Goal: Task Accomplishment & Management: Use online tool/utility

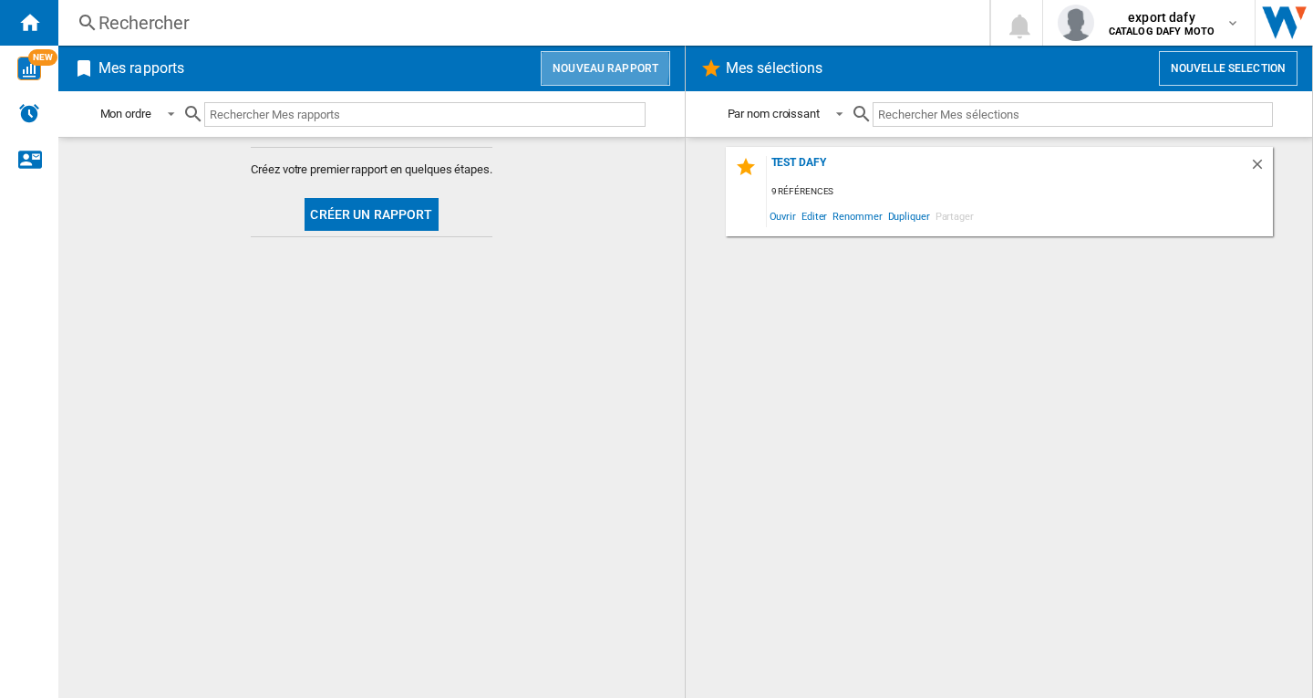
click at [575, 66] on button "Nouveau rapport" at bounding box center [606, 68] width 130 height 35
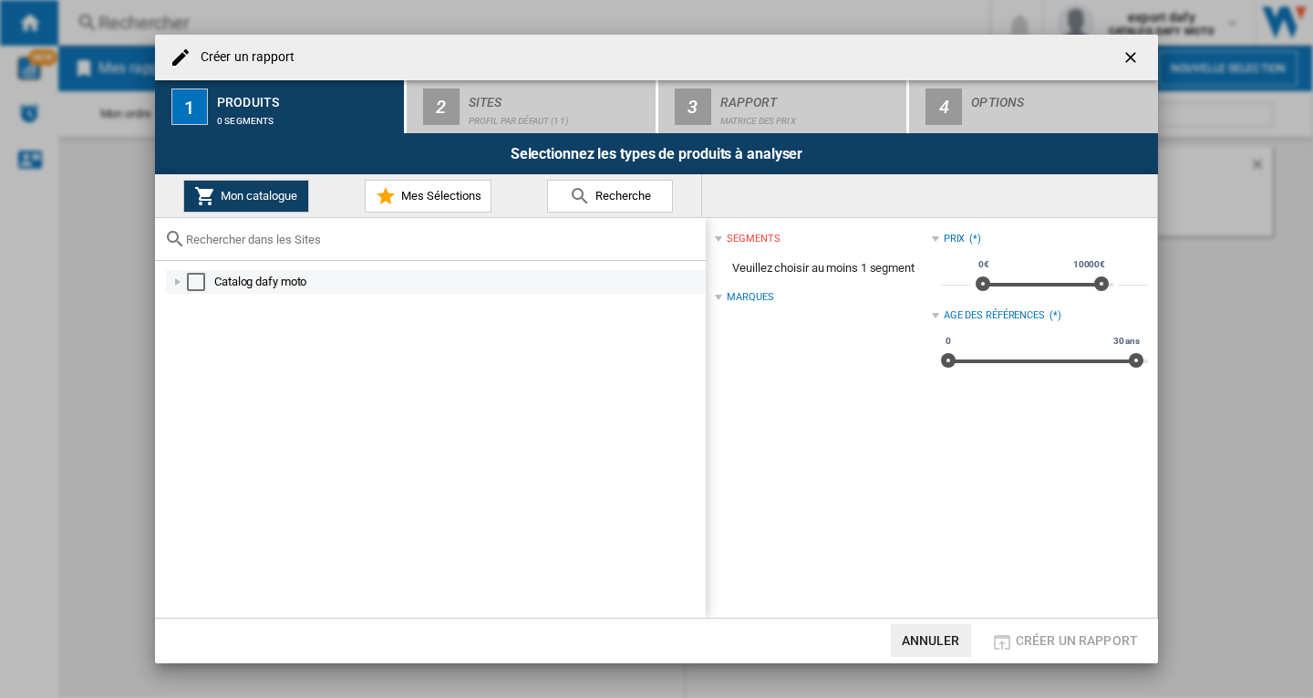
click at [196, 281] on div "Select" at bounding box center [196, 282] width 18 height 18
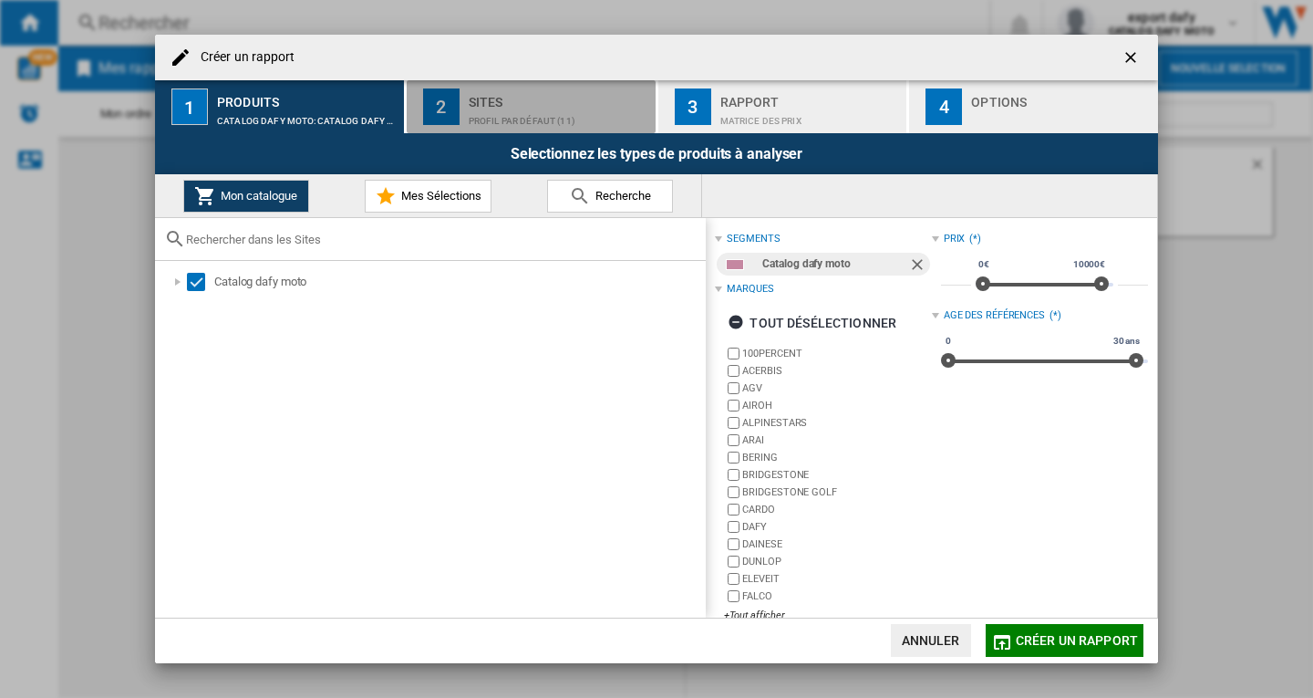
click at [473, 108] on div "Profil par défaut (11)" at bounding box center [559, 116] width 180 height 19
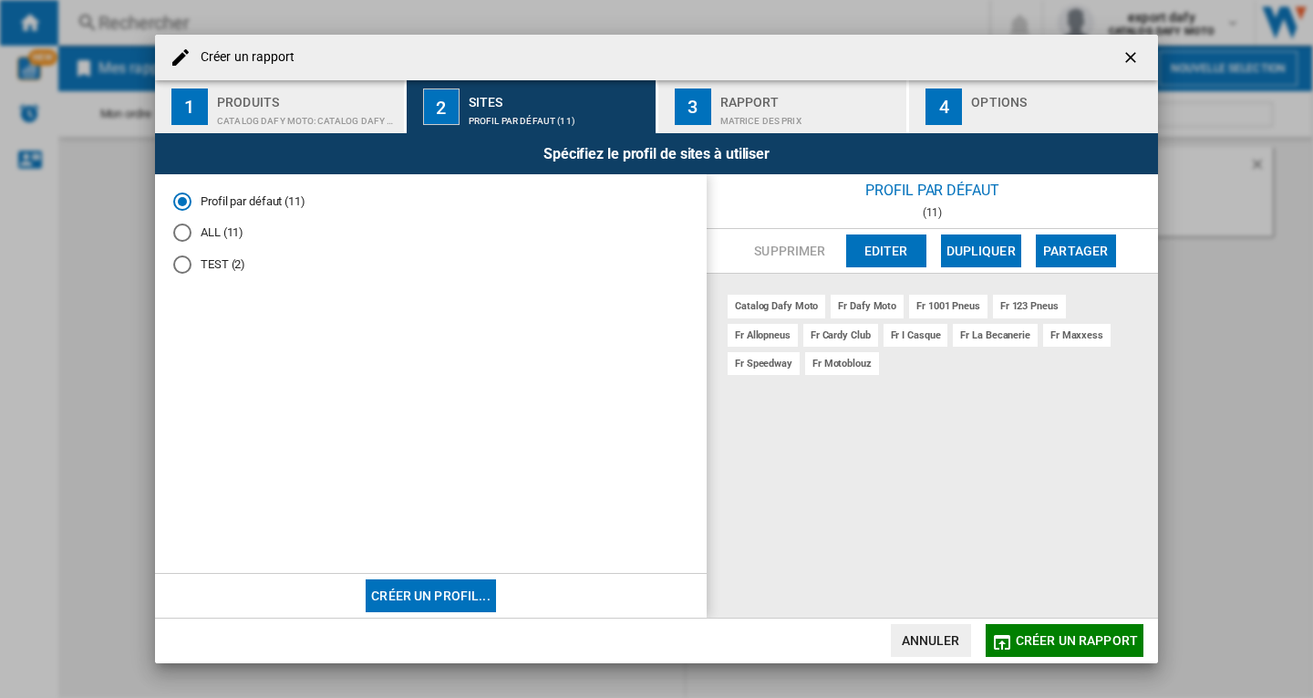
click at [213, 266] on md-radio-button "TEST (2)" at bounding box center [430, 264] width 515 height 17
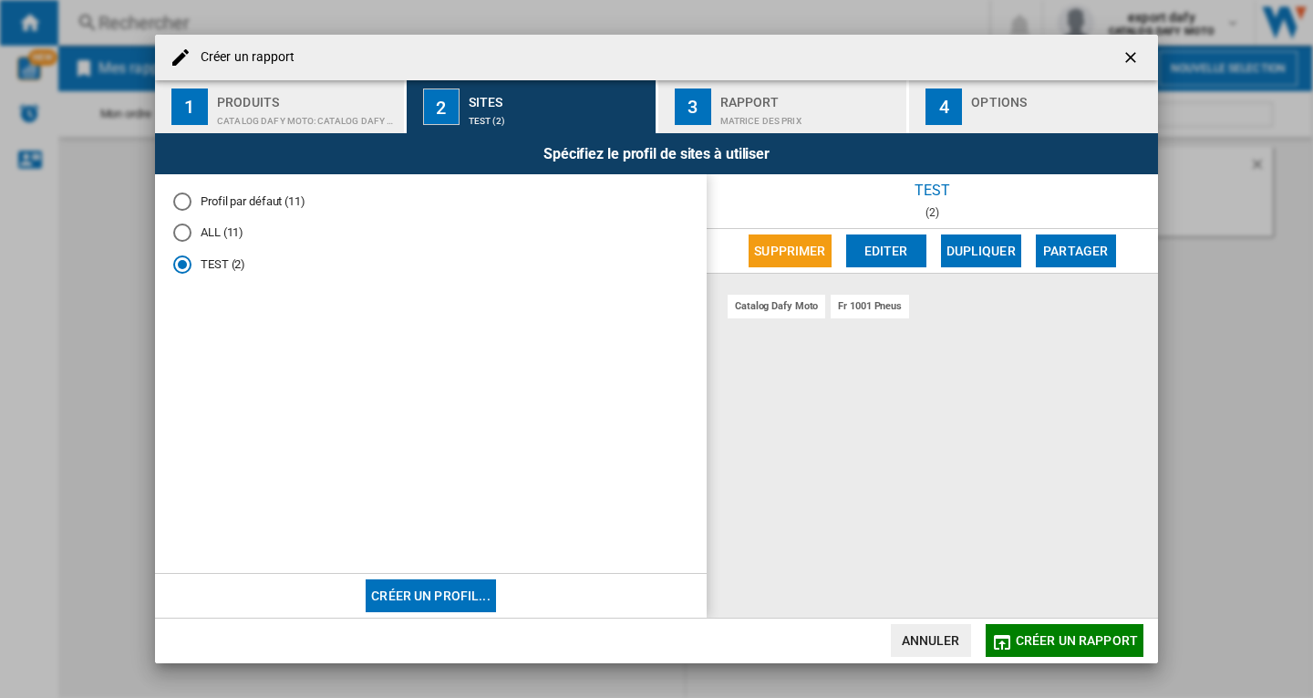
click at [202, 236] on md-radio-button "ALL (11)" at bounding box center [430, 232] width 515 height 17
click at [207, 262] on md-radio-button "TEST (2)" at bounding box center [430, 264] width 515 height 17
click at [229, 232] on md-radio-button "ALL (11)" at bounding box center [430, 232] width 515 height 17
click at [218, 269] on md-radio-button "TEST (2)" at bounding box center [430, 264] width 515 height 17
click at [419, 594] on button "Créer un profil..." at bounding box center [431, 595] width 130 height 33
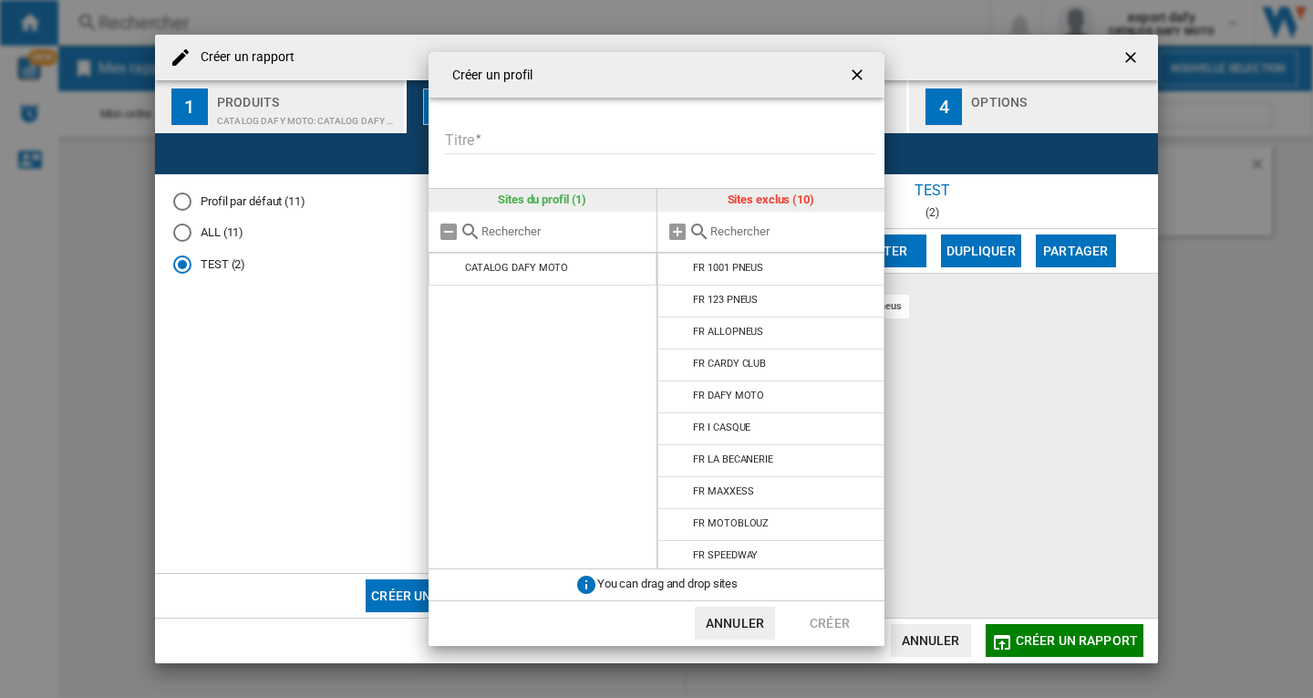
click at [740, 230] on input "text" at bounding box center [793, 231] width 166 height 14
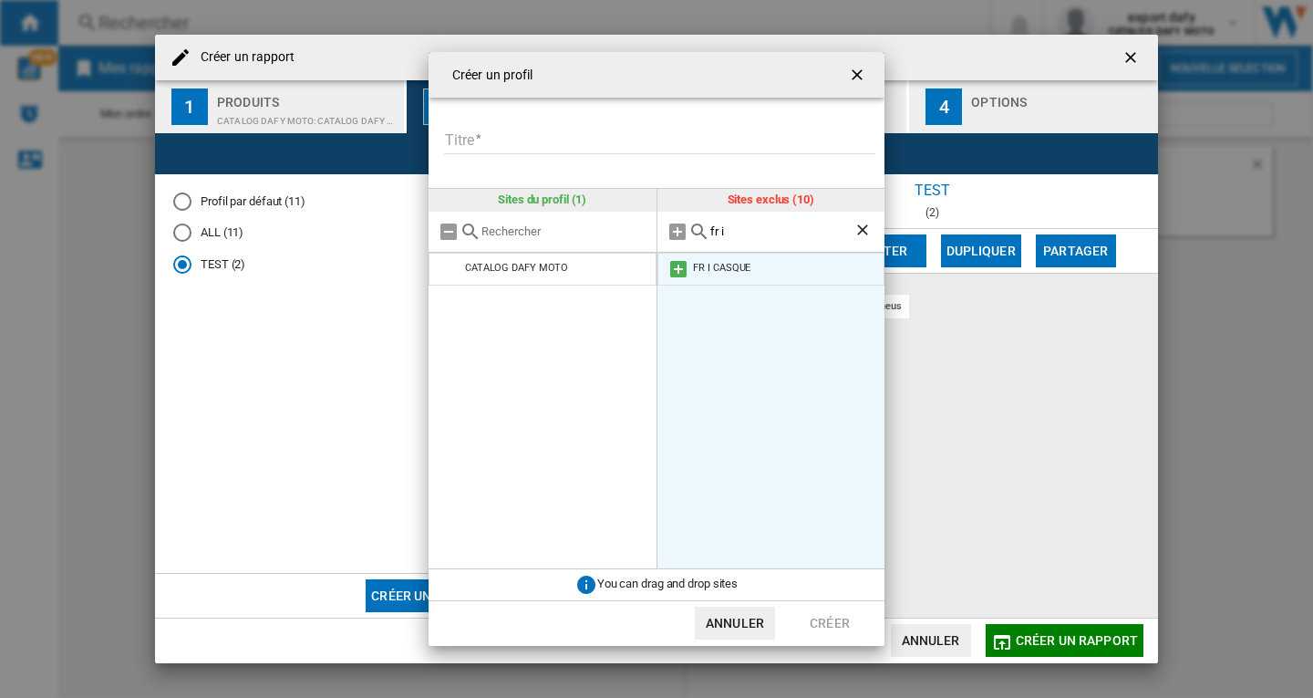
click at [731, 269] on div "FR I CASQUE" at bounding box center [721, 268] width 57 height 12
click at [677, 271] on md-icon at bounding box center [679, 269] width 22 height 22
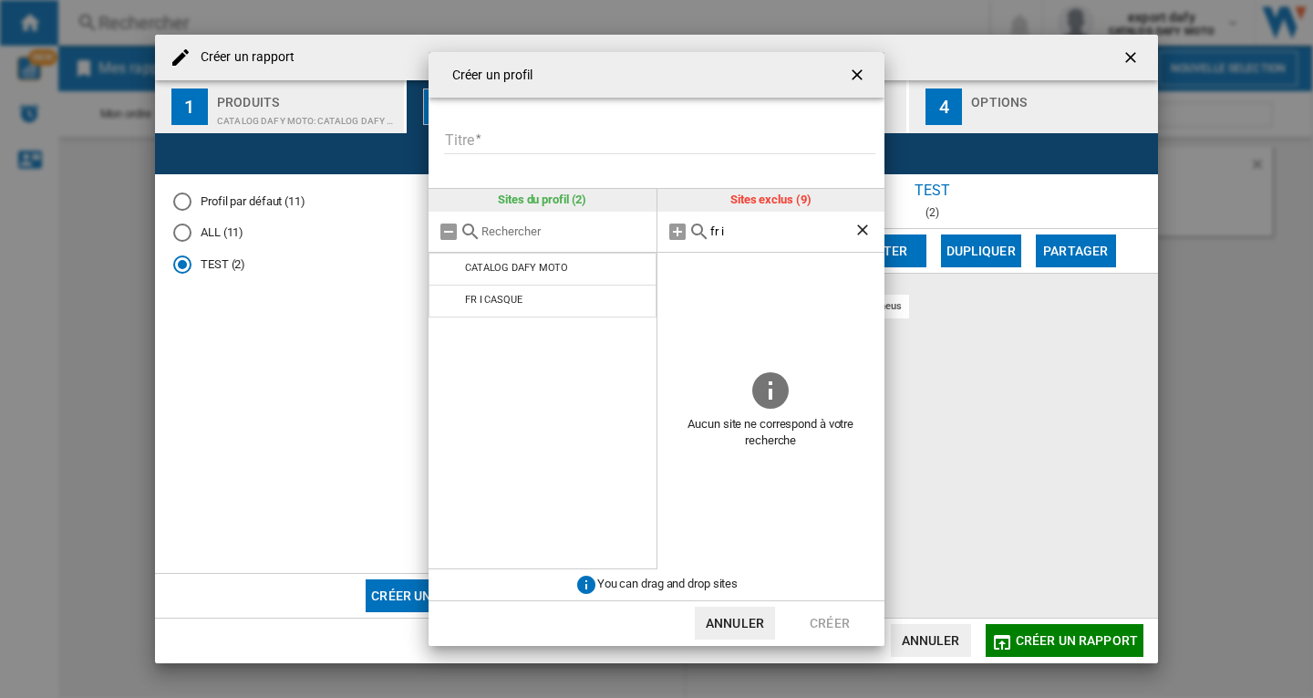
click at [735, 229] on input "fr i" at bounding box center [782, 231] width 144 height 14
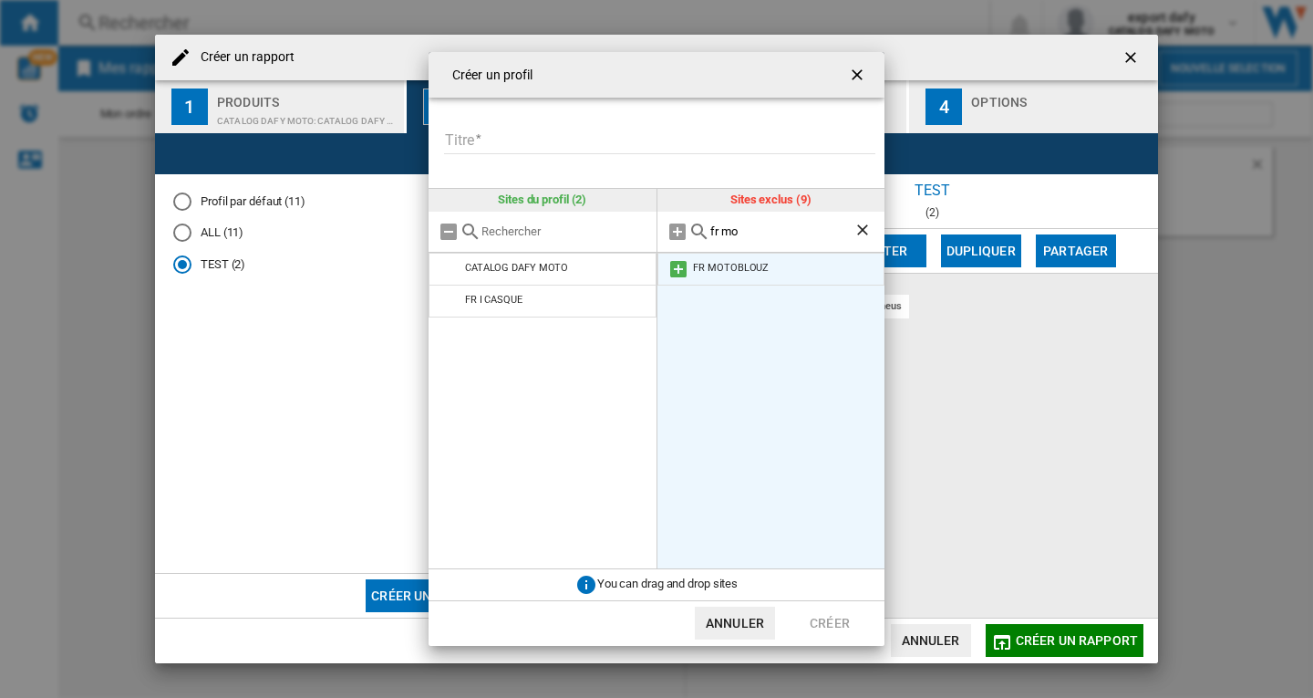
click at [679, 269] on md-icon at bounding box center [679, 269] width 22 height 22
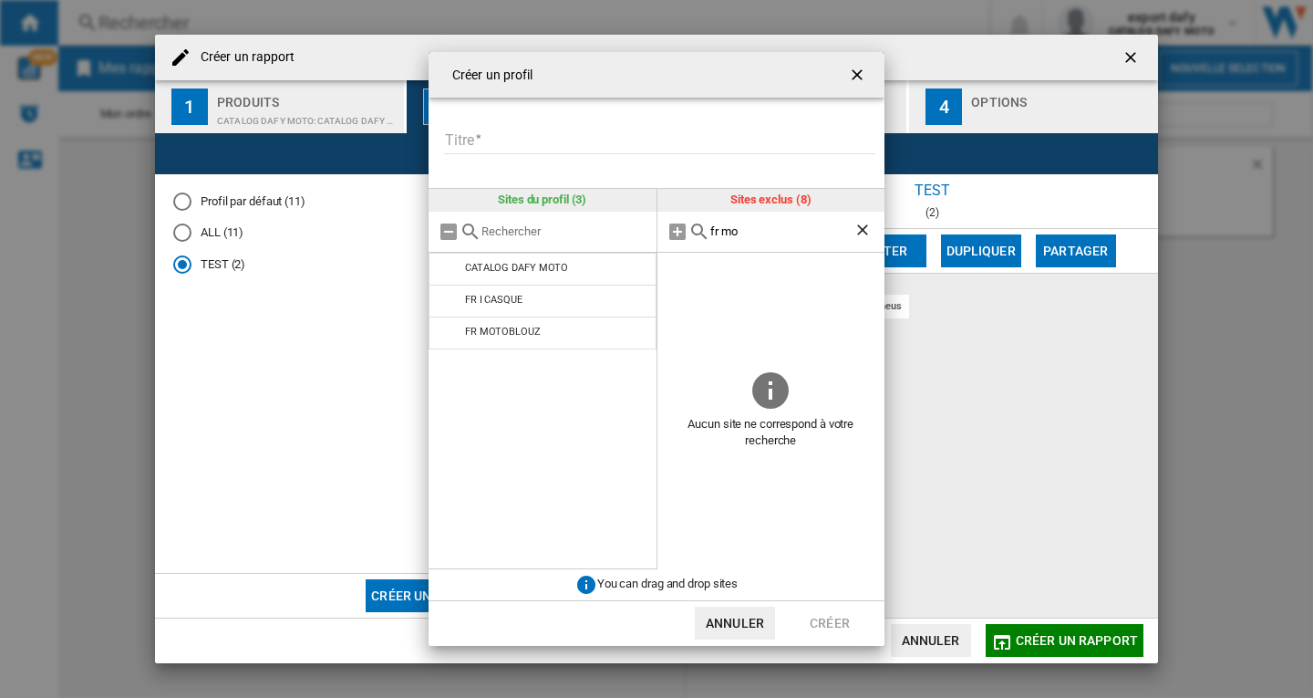
click at [768, 233] on input "fr mo" at bounding box center [782, 231] width 144 height 14
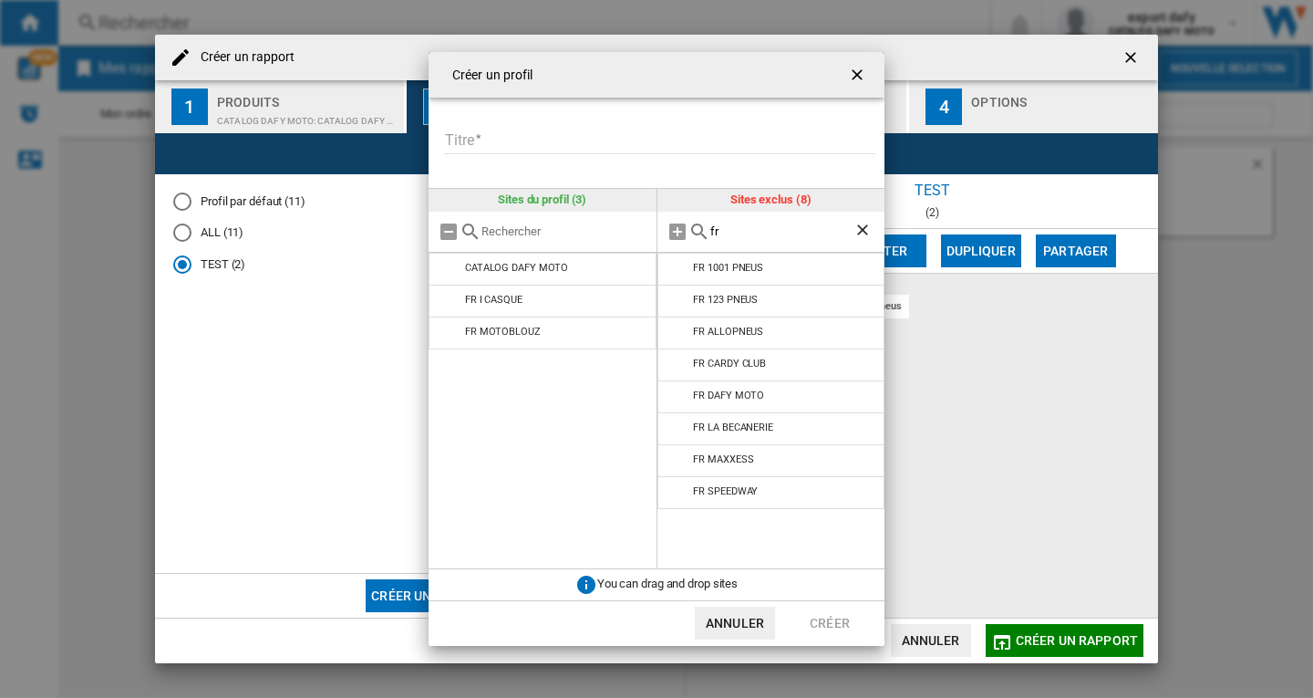
type input "f"
type input "moto"
click at [868, 230] on ng-md-icon "Effacer la recherche" at bounding box center [865, 232] width 22 height 22
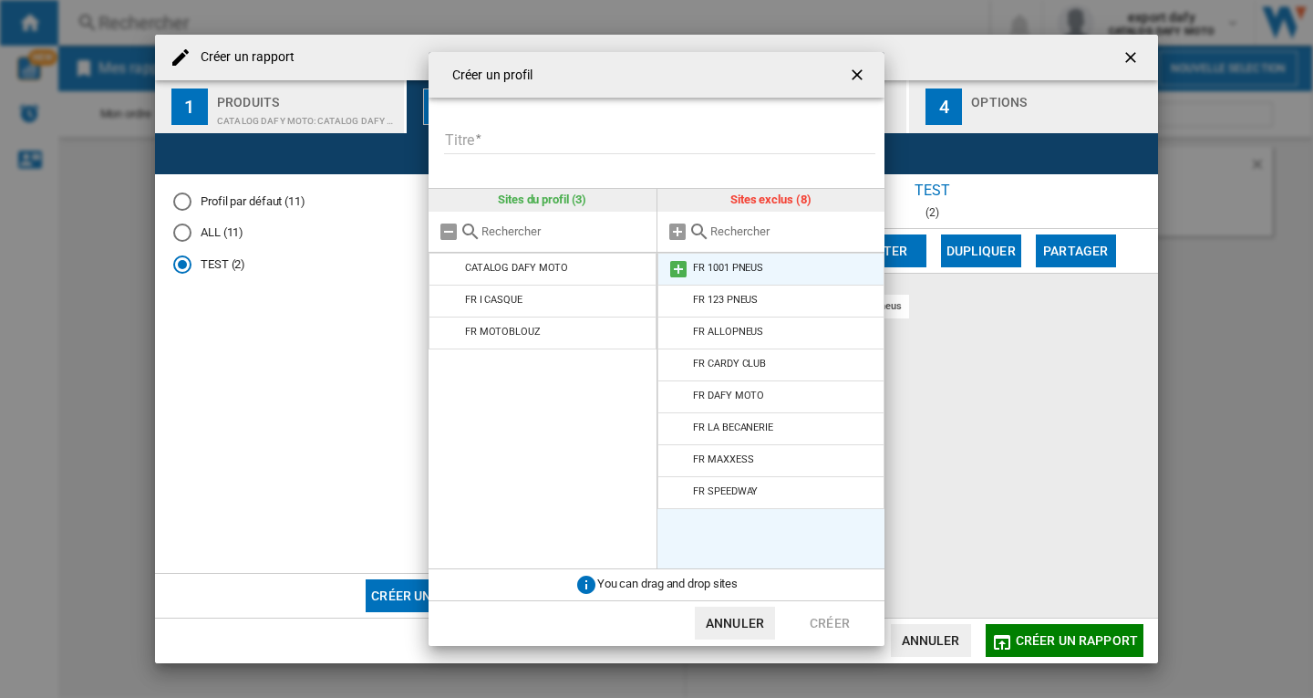
click at [673, 264] on md-icon at bounding box center [679, 269] width 22 height 22
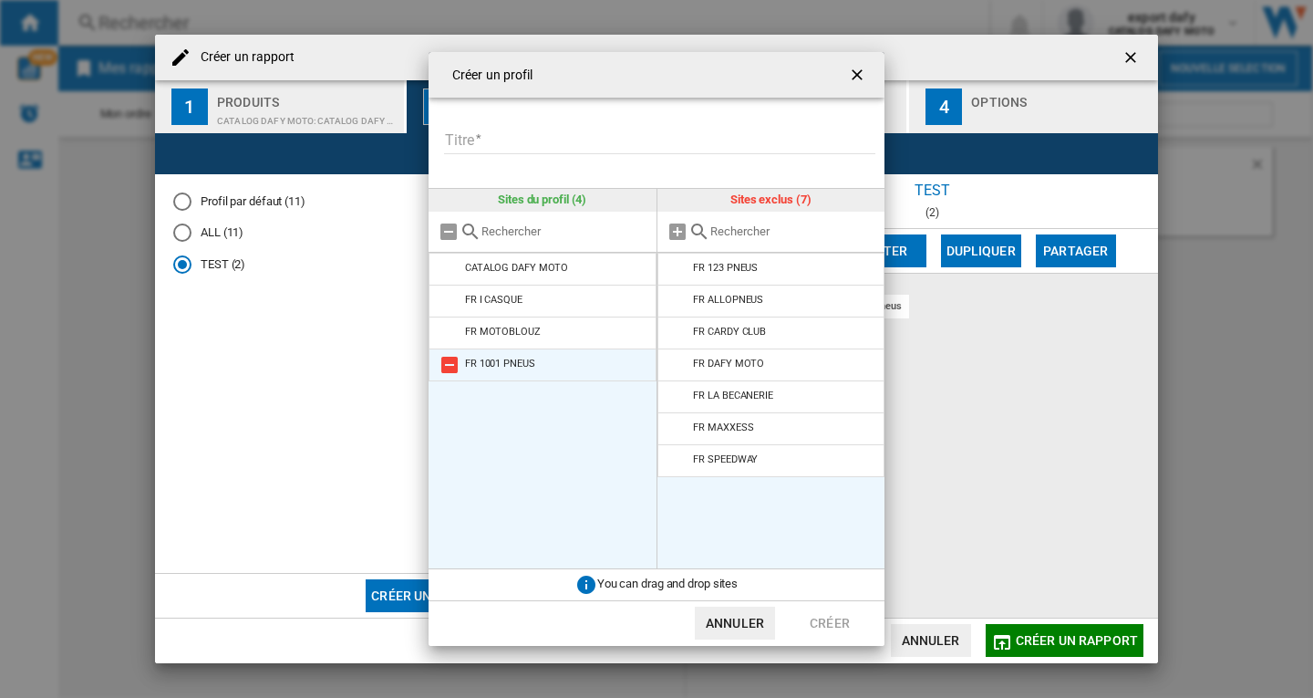
click at [450, 362] on md-icon at bounding box center [450, 365] width 22 height 22
click at [862, 70] on ng-md-icon "getI18NText('BUTTONS.CLOSE_DIALOG')" at bounding box center [859, 77] width 22 height 22
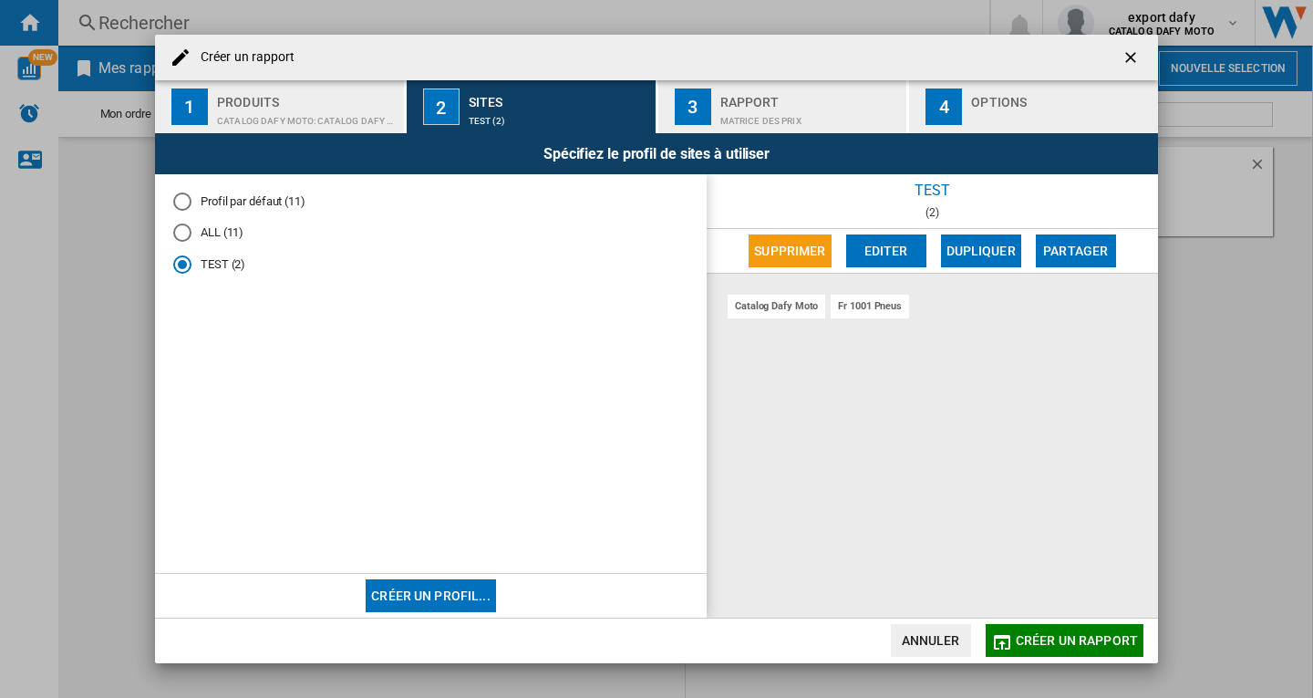
click at [444, 583] on button "Créer un profil..." at bounding box center [431, 595] width 130 height 33
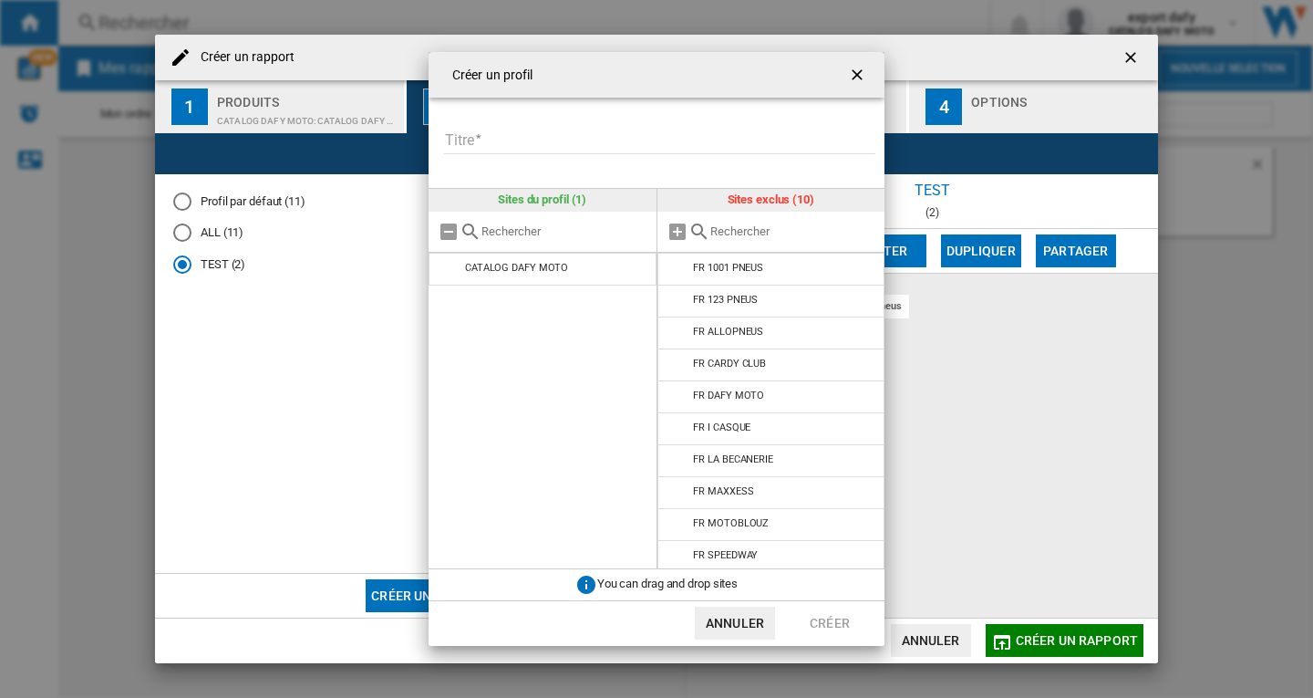
click at [742, 225] on input "{{::title}} {{::getI18NText('BUTTONS.CANCEL')}} ..." at bounding box center [793, 231] width 166 height 14
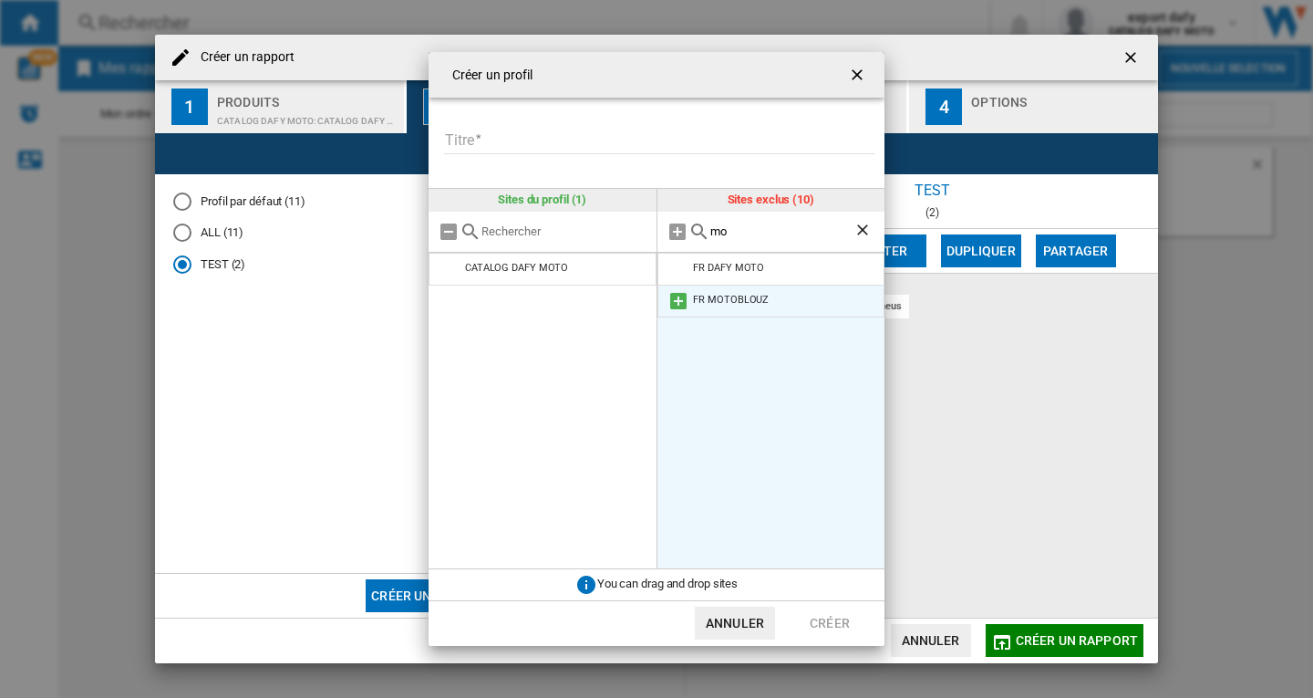
type input "mo"
click at [679, 296] on md-icon "{{::title}} {{::getI18NText('BUTTONS.CANCEL')}} ..." at bounding box center [679, 301] width 22 height 22
click at [855, 72] on ng-md-icon "getI18NText('BUTTONS.CLOSE_DIALOG')" at bounding box center [859, 77] width 22 height 22
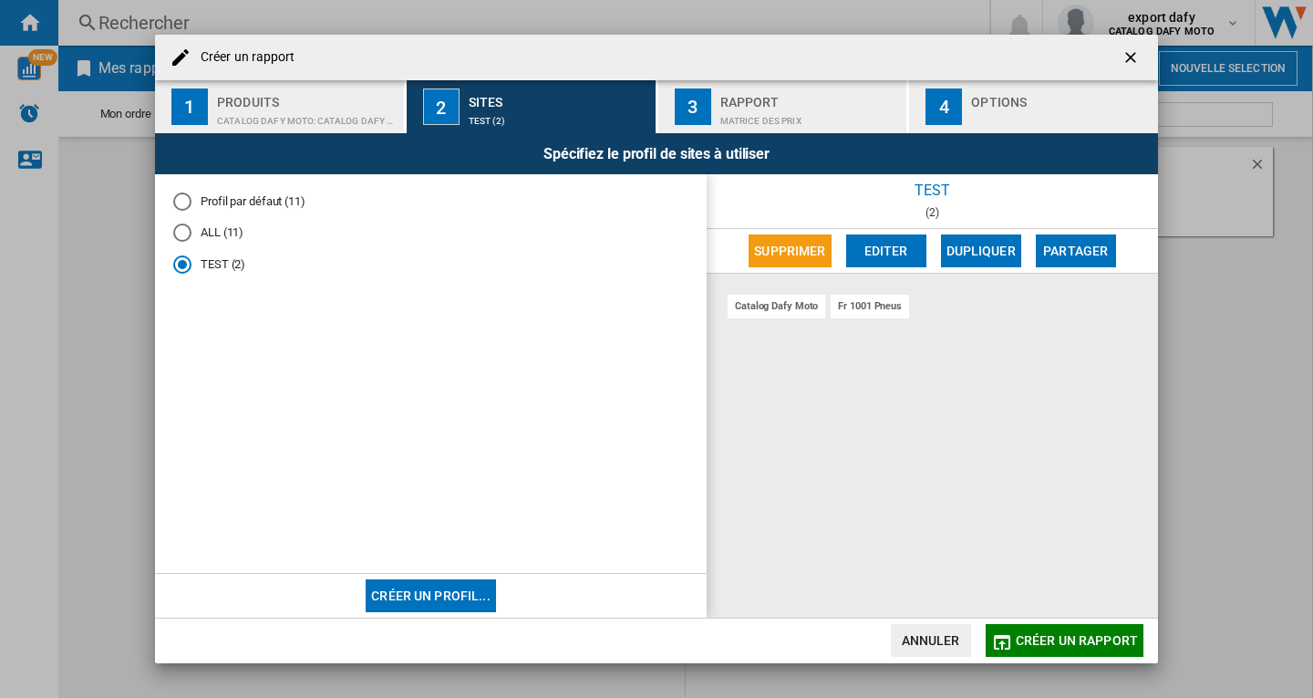
click at [1127, 58] on ng-md-icon "getI18NText('BUTTONS.CLOSE_DIALOG')" at bounding box center [1133, 59] width 22 height 22
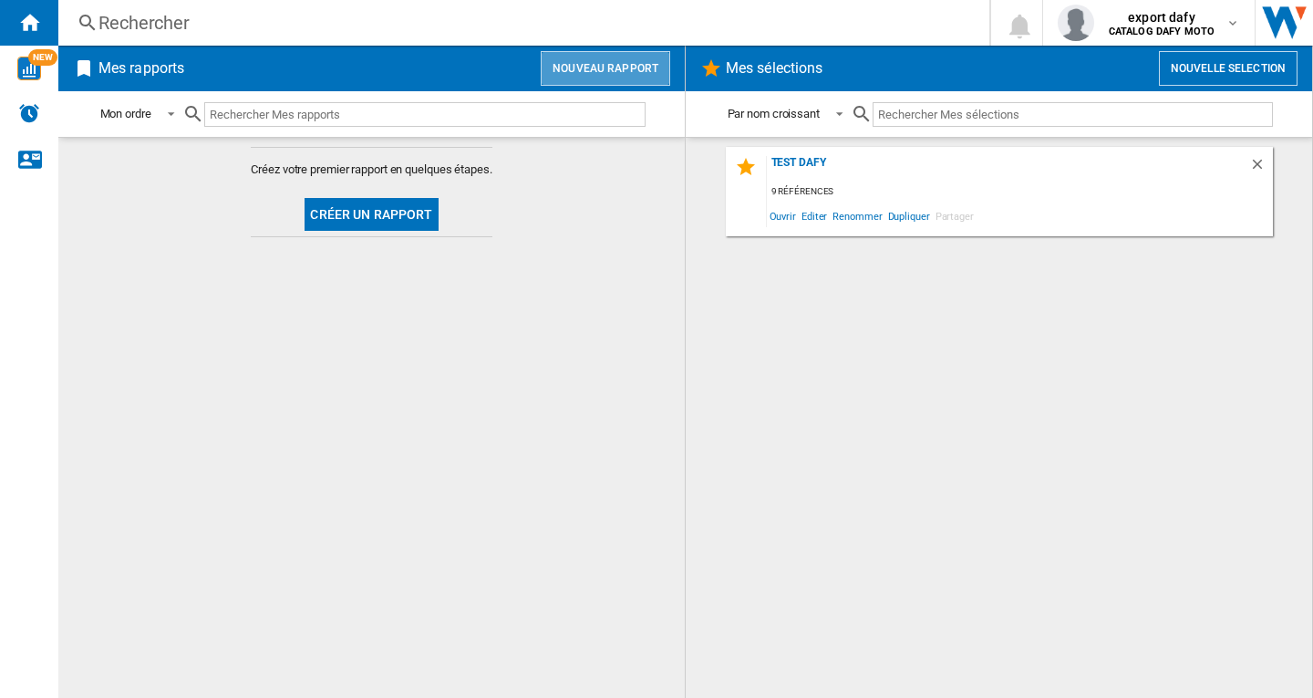
click at [610, 77] on button "Nouveau rapport" at bounding box center [606, 68] width 130 height 35
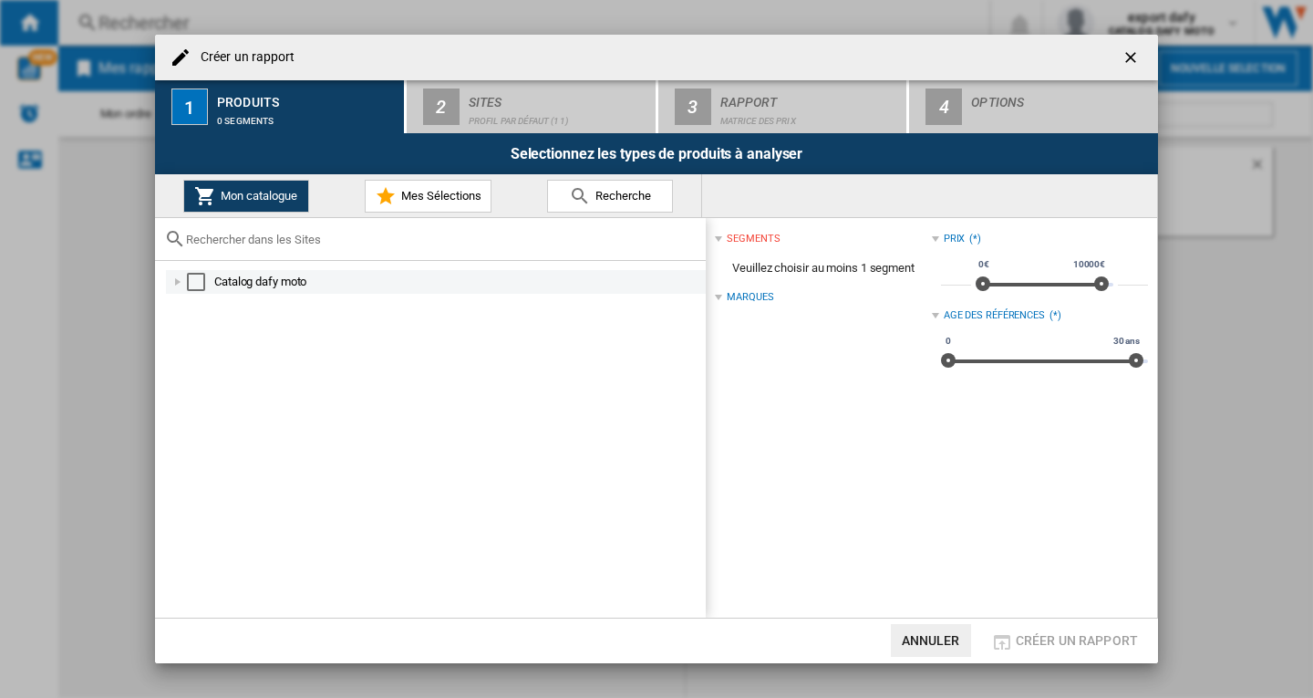
click at [197, 282] on div "Select" at bounding box center [196, 282] width 18 height 18
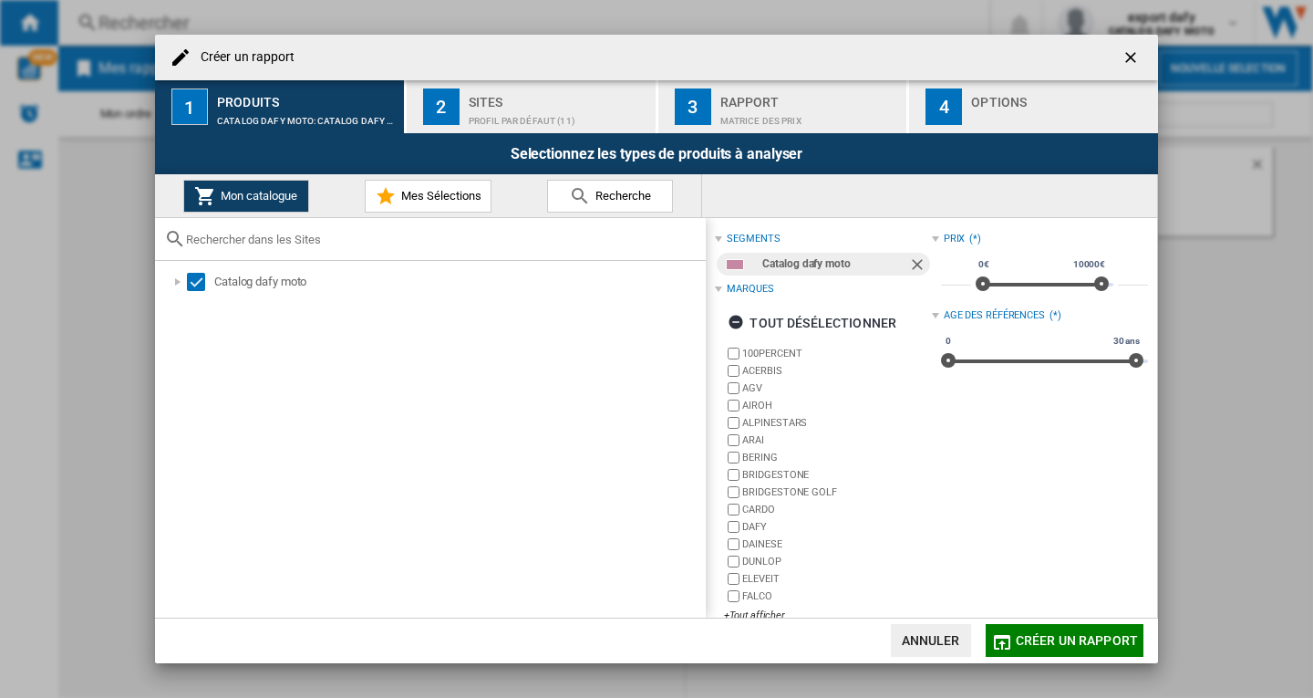
click at [477, 111] on div "Profil par défaut (11)" at bounding box center [559, 116] width 180 height 19
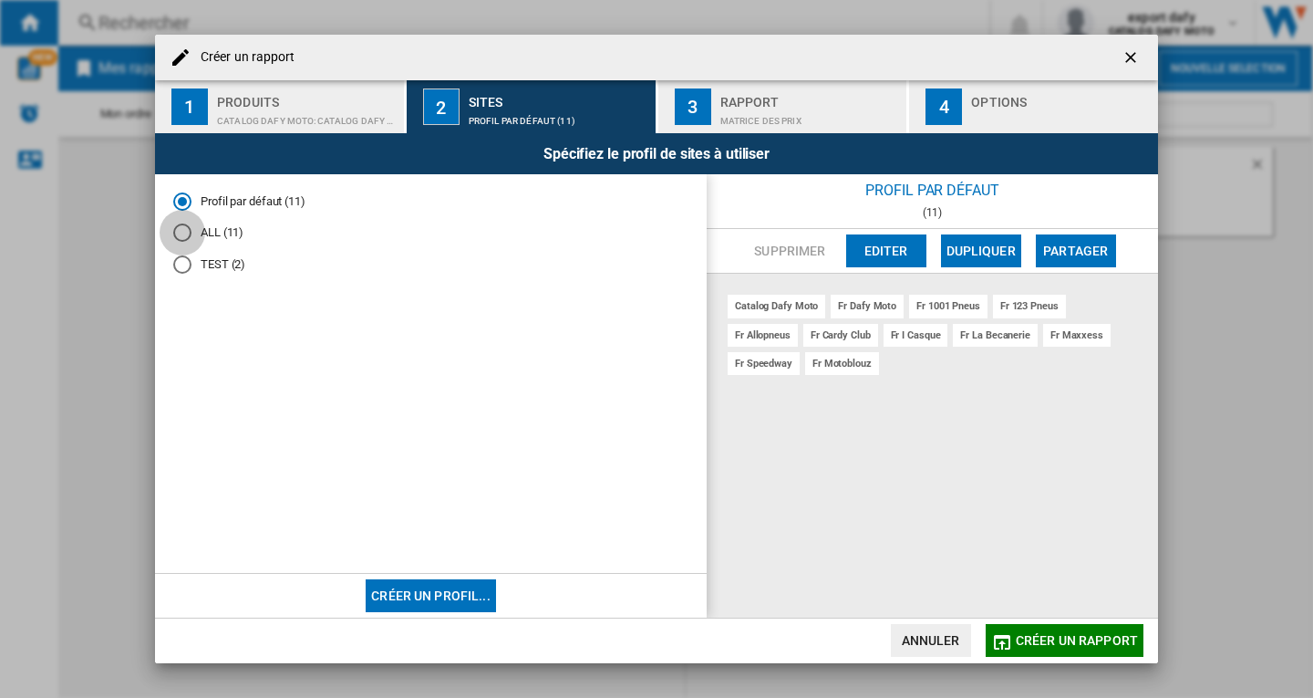
click at [182, 236] on div "ALL (11)" at bounding box center [182, 232] width 18 height 18
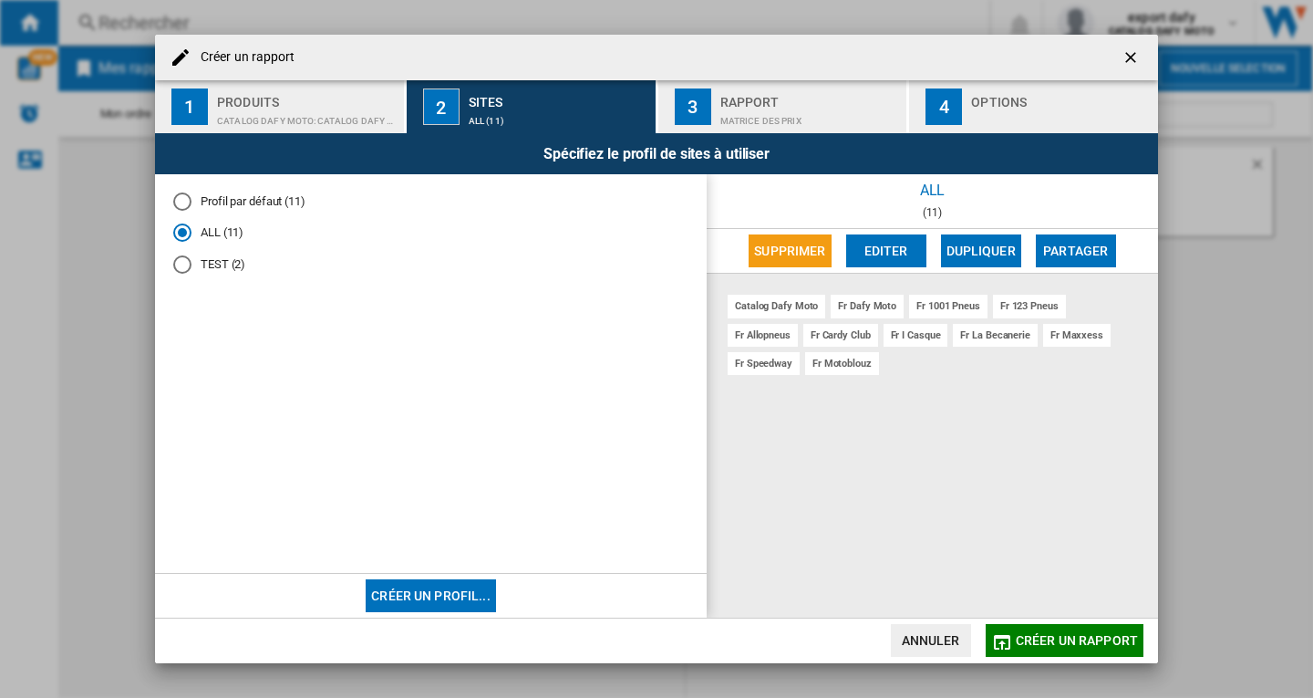
click at [1042, 637] on span "Créer un rapport" at bounding box center [1077, 640] width 122 height 15
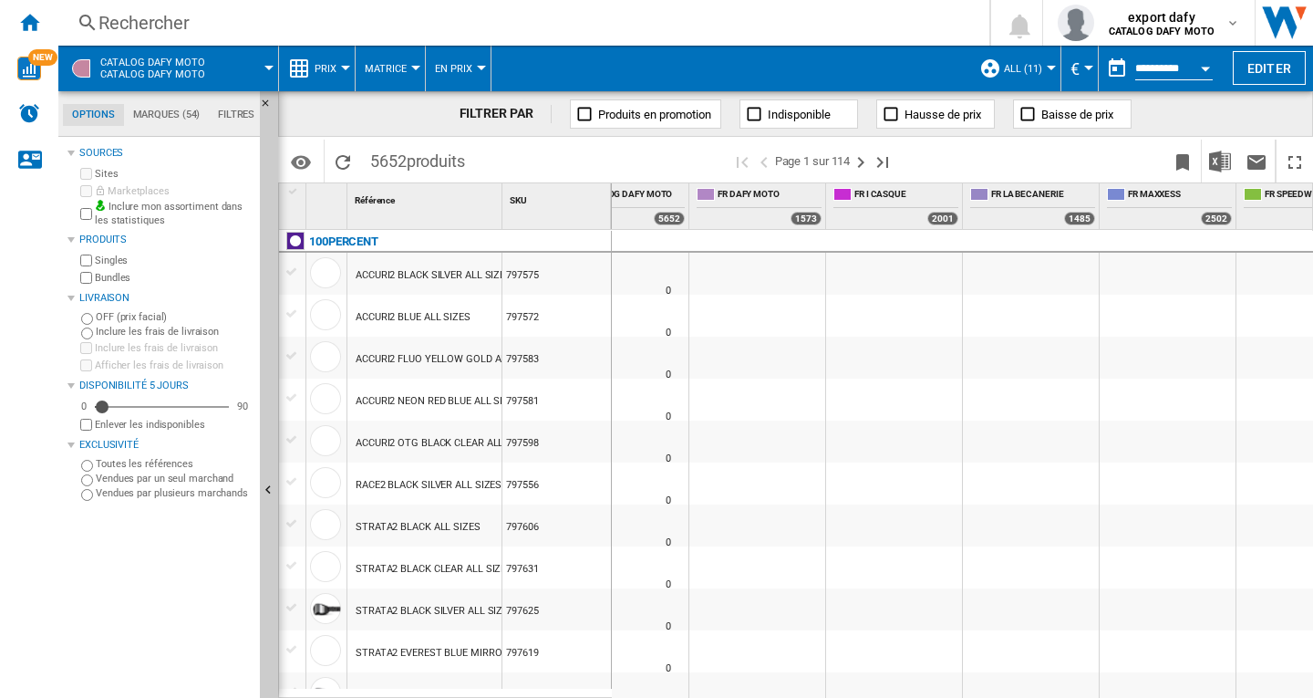
scroll to position [0, 402]
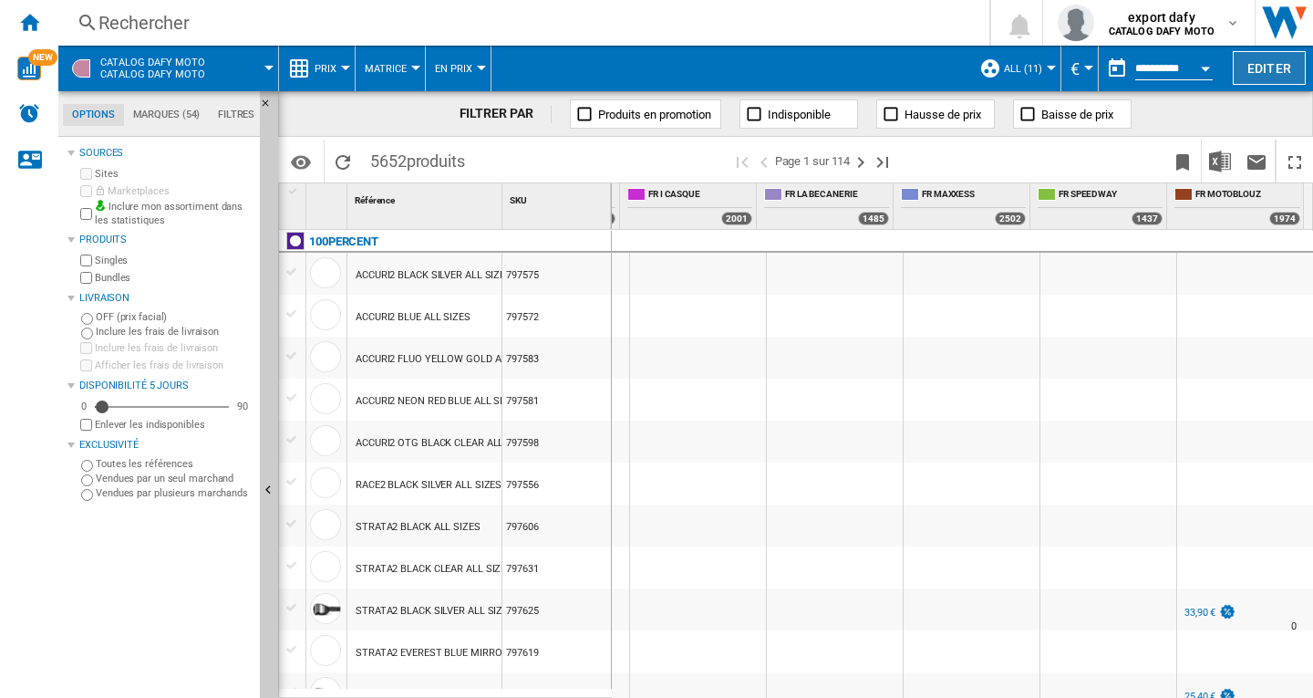
click at [1265, 68] on button "Editer" at bounding box center [1269, 68] width 73 height 34
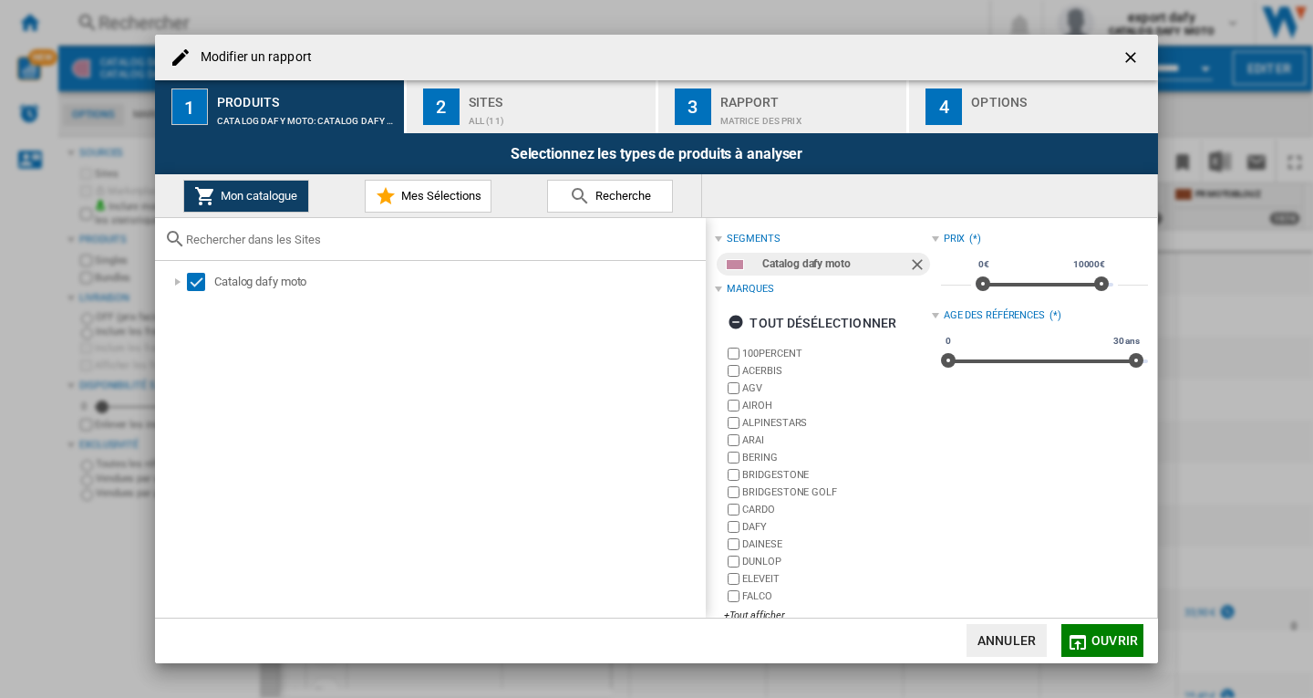
click at [1132, 50] on ng-md-icon "getI18NText('BUTTONS.CLOSE_DIALOG')" at bounding box center [1133, 59] width 22 height 22
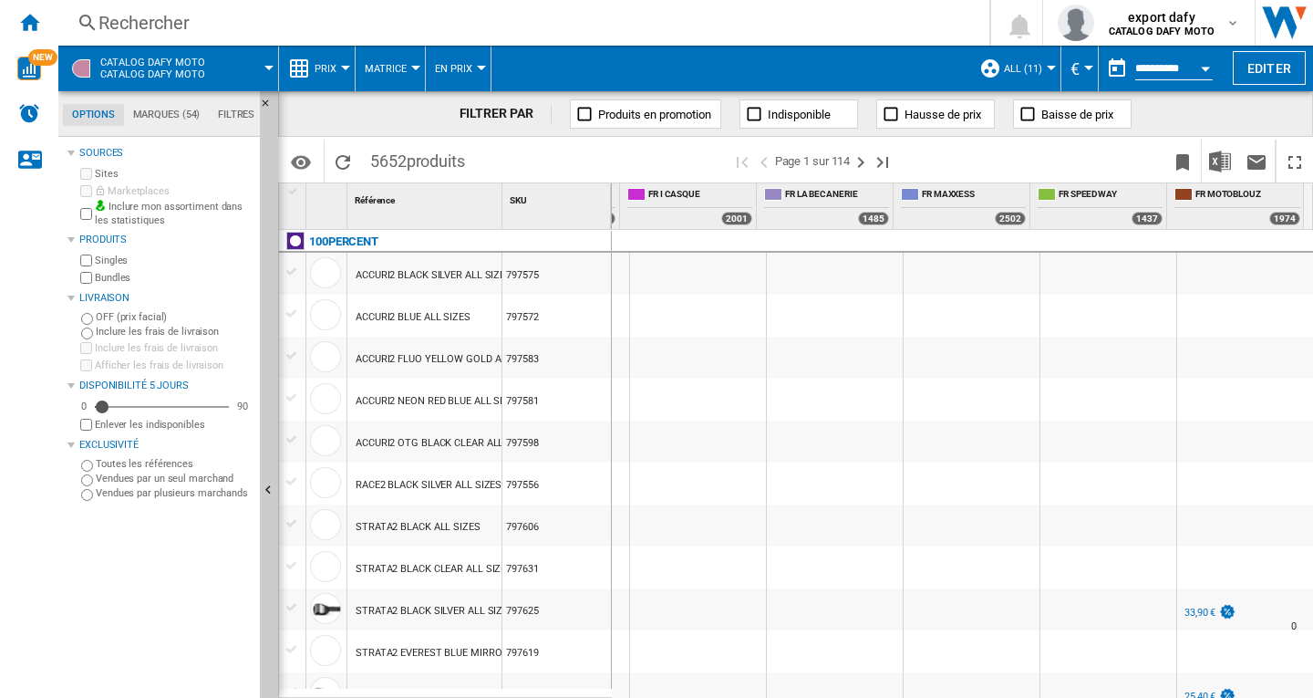
click at [1197, 66] on button "Open calendar" at bounding box center [1205, 65] width 33 height 33
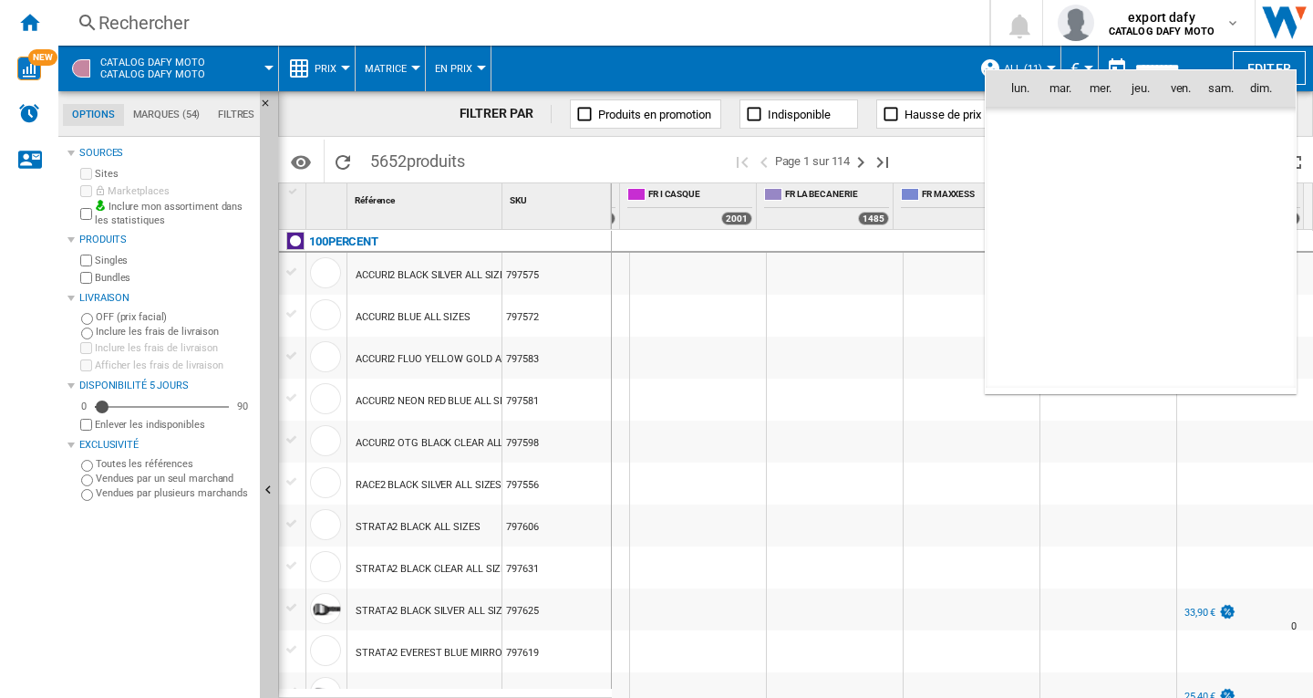
scroll to position [8701, 0]
click at [1027, 208] on span "6" at bounding box center [1020, 208] width 36 height 36
type input "**********"
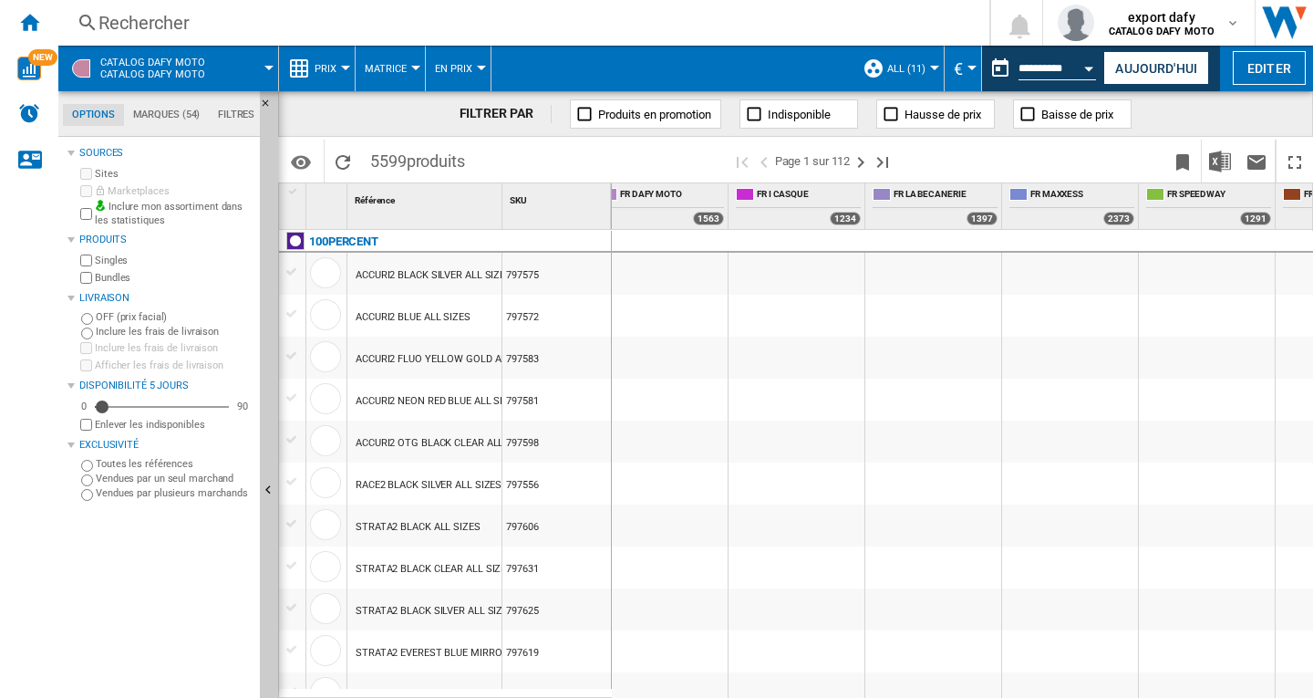
scroll to position [0, 402]
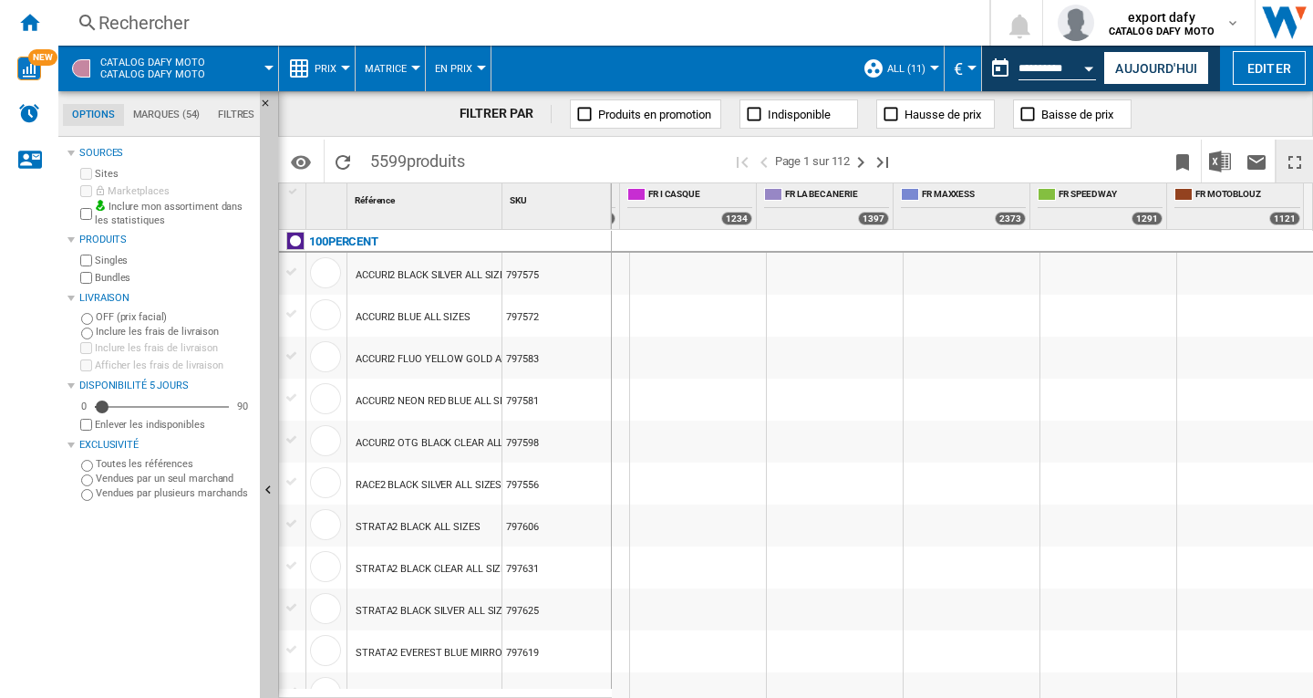
drag, startPoint x: 1152, startPoint y: 73, endPoint x: 1286, endPoint y: 177, distance: 169.7
click at [1152, 73] on button "Aujourd'hui" at bounding box center [1157, 68] width 106 height 34
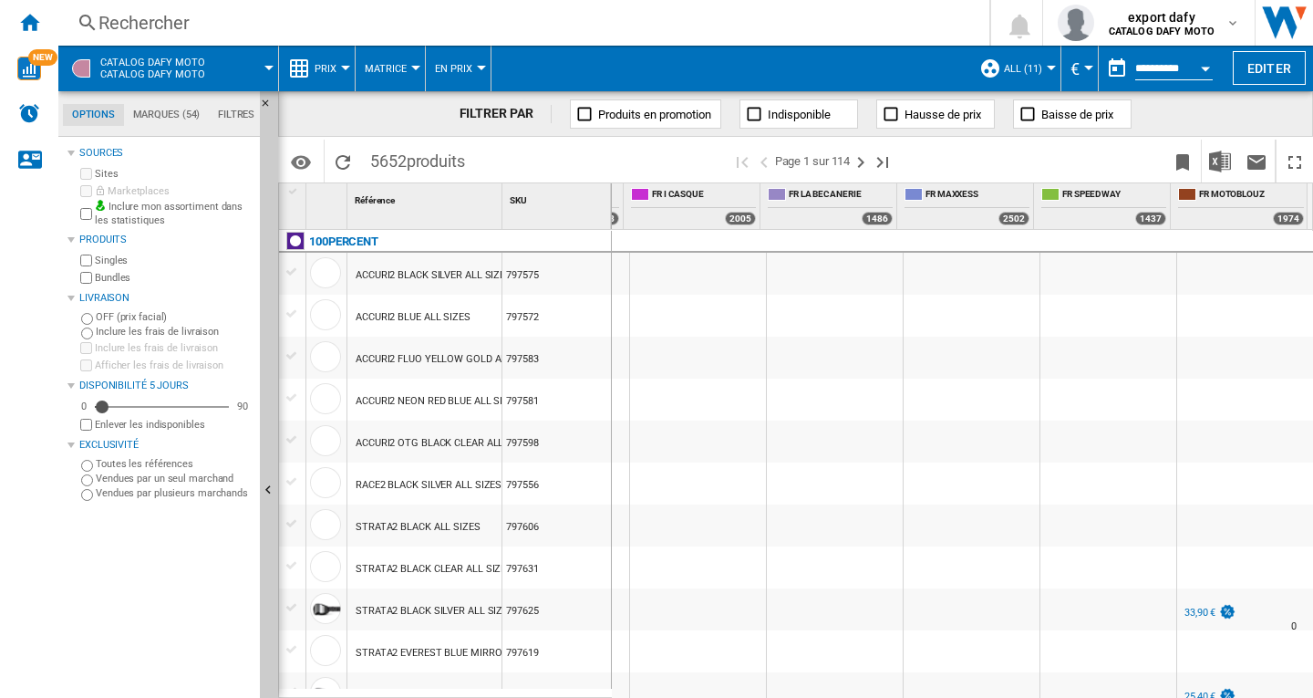
scroll to position [0, 402]
